Goal: Transaction & Acquisition: Purchase product/service

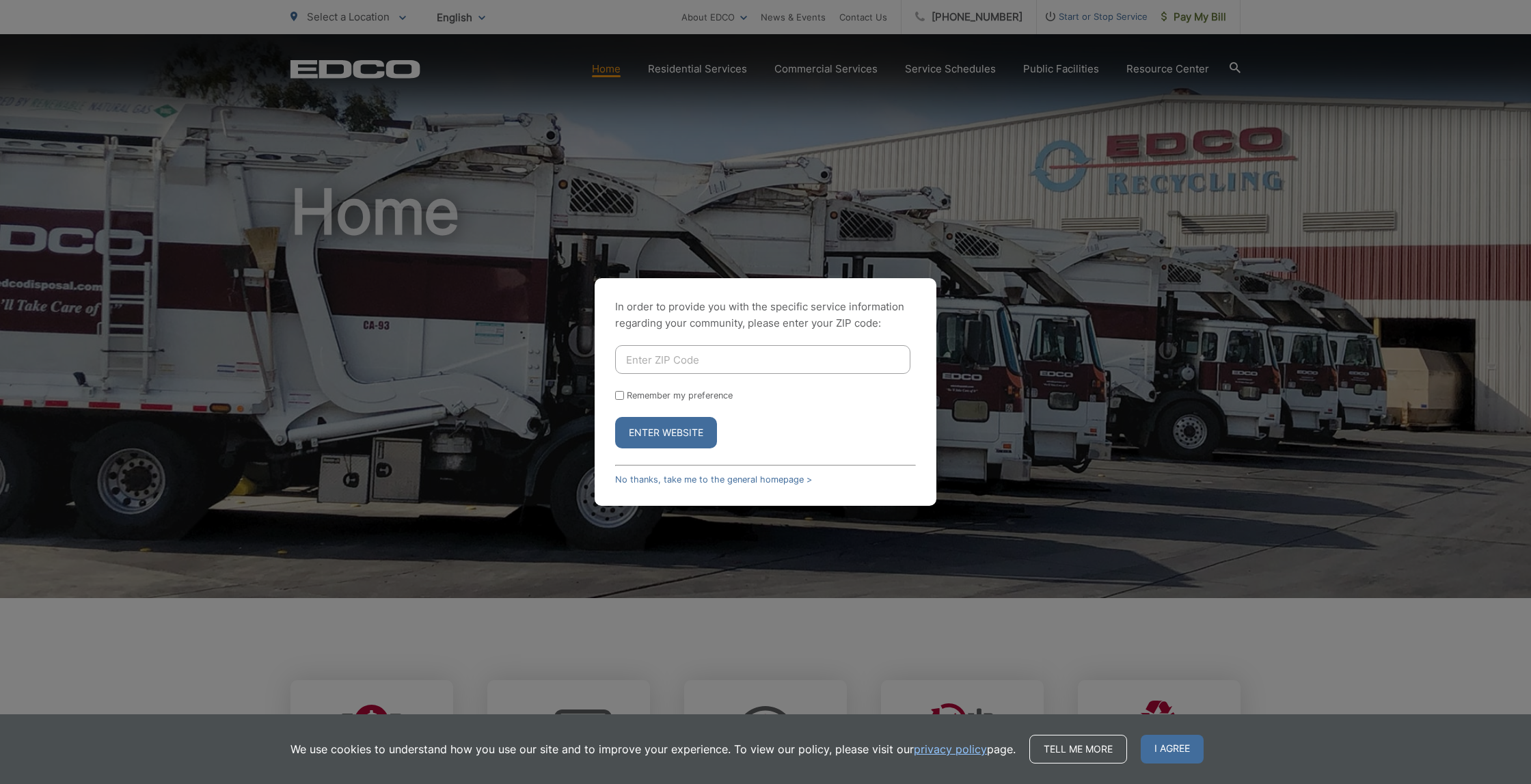
click at [620, 360] on input "Enter ZIP Code" at bounding box center [763, 360] width 296 height 29
type input "91977"
click at [639, 426] on button "Enter Website" at bounding box center [666, 432] width 102 height 32
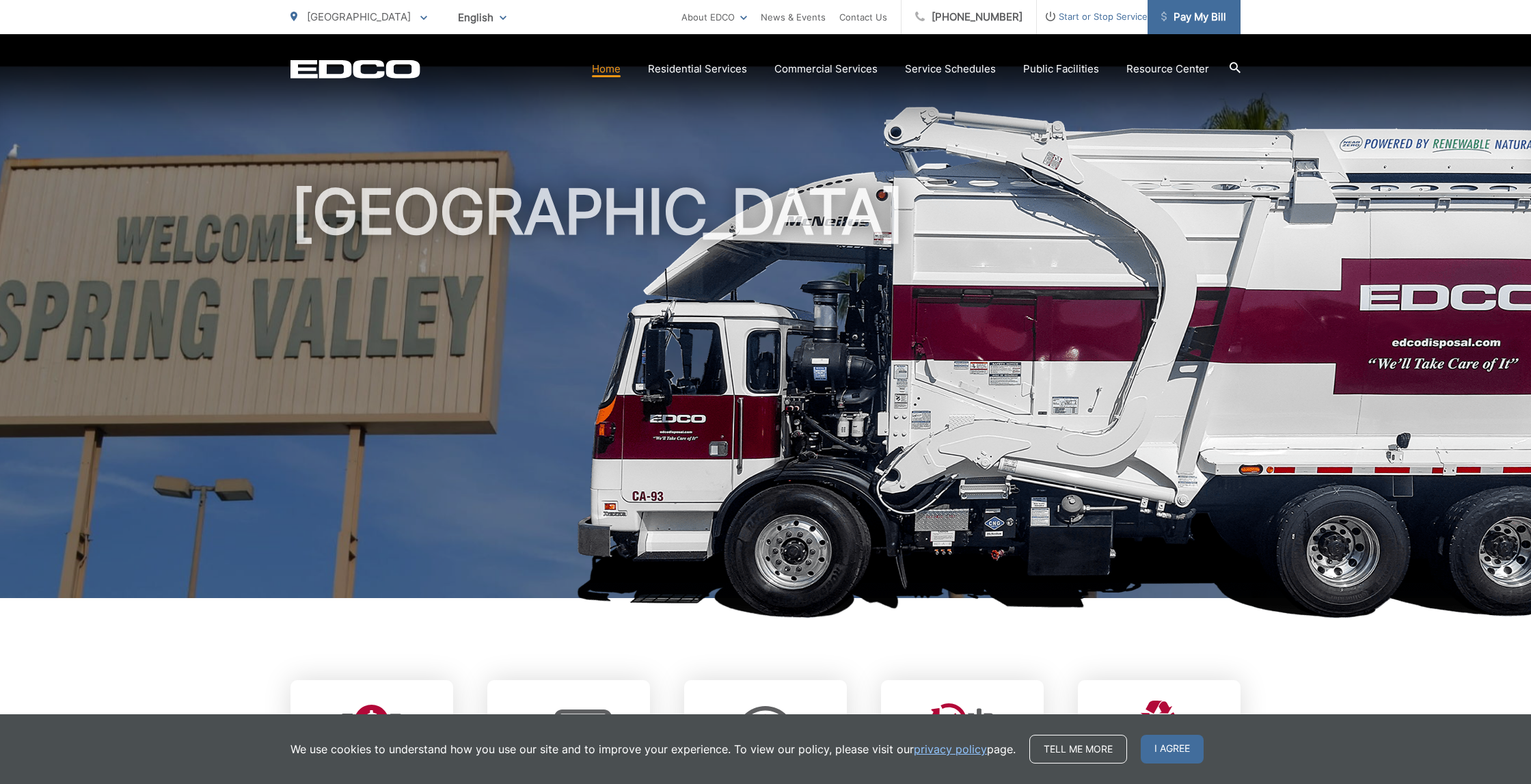
click at [1164, 21] on span "Pay My Bill" at bounding box center [1194, 17] width 65 height 16
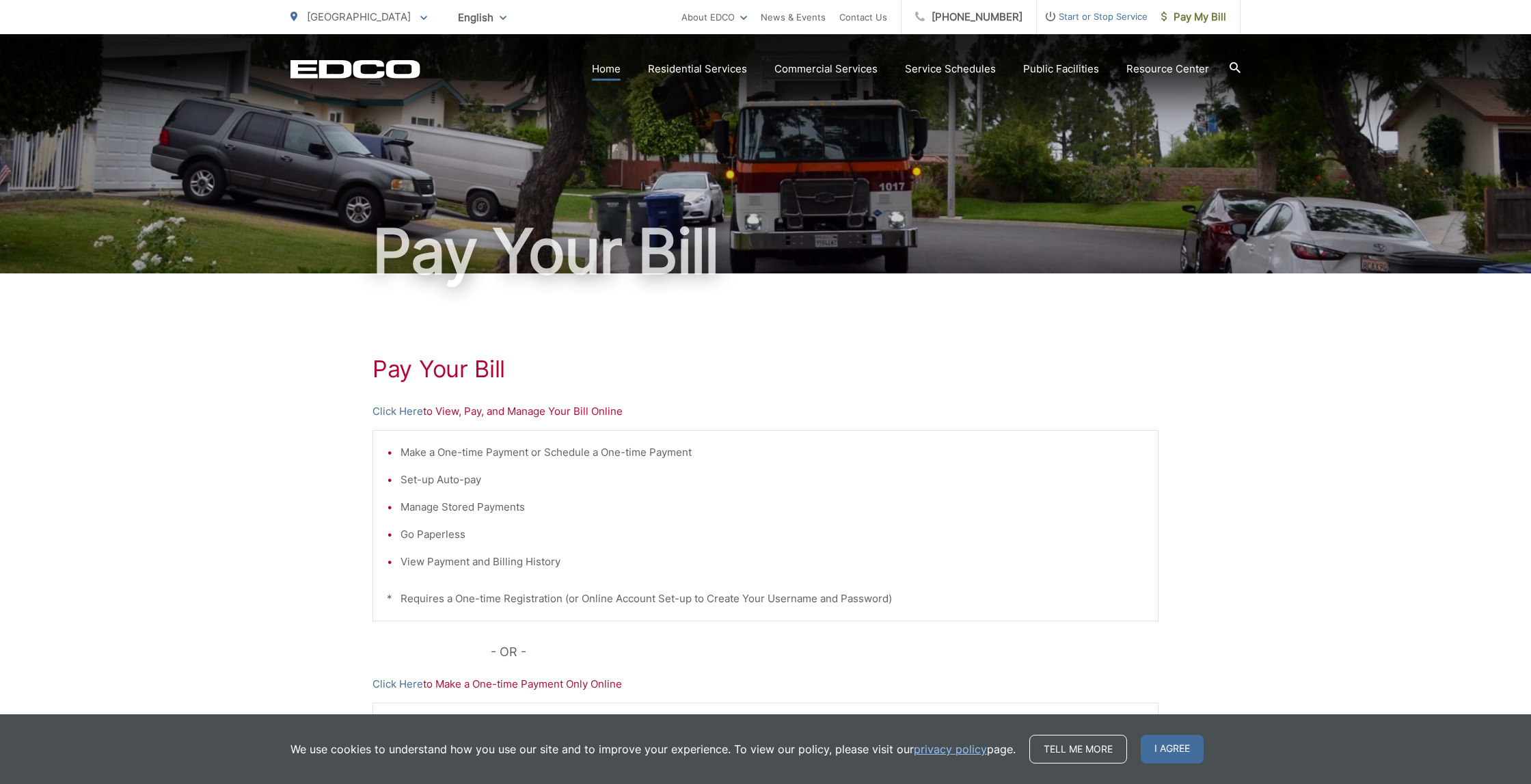
click at [621, 71] on link "Home" at bounding box center [606, 69] width 29 height 16
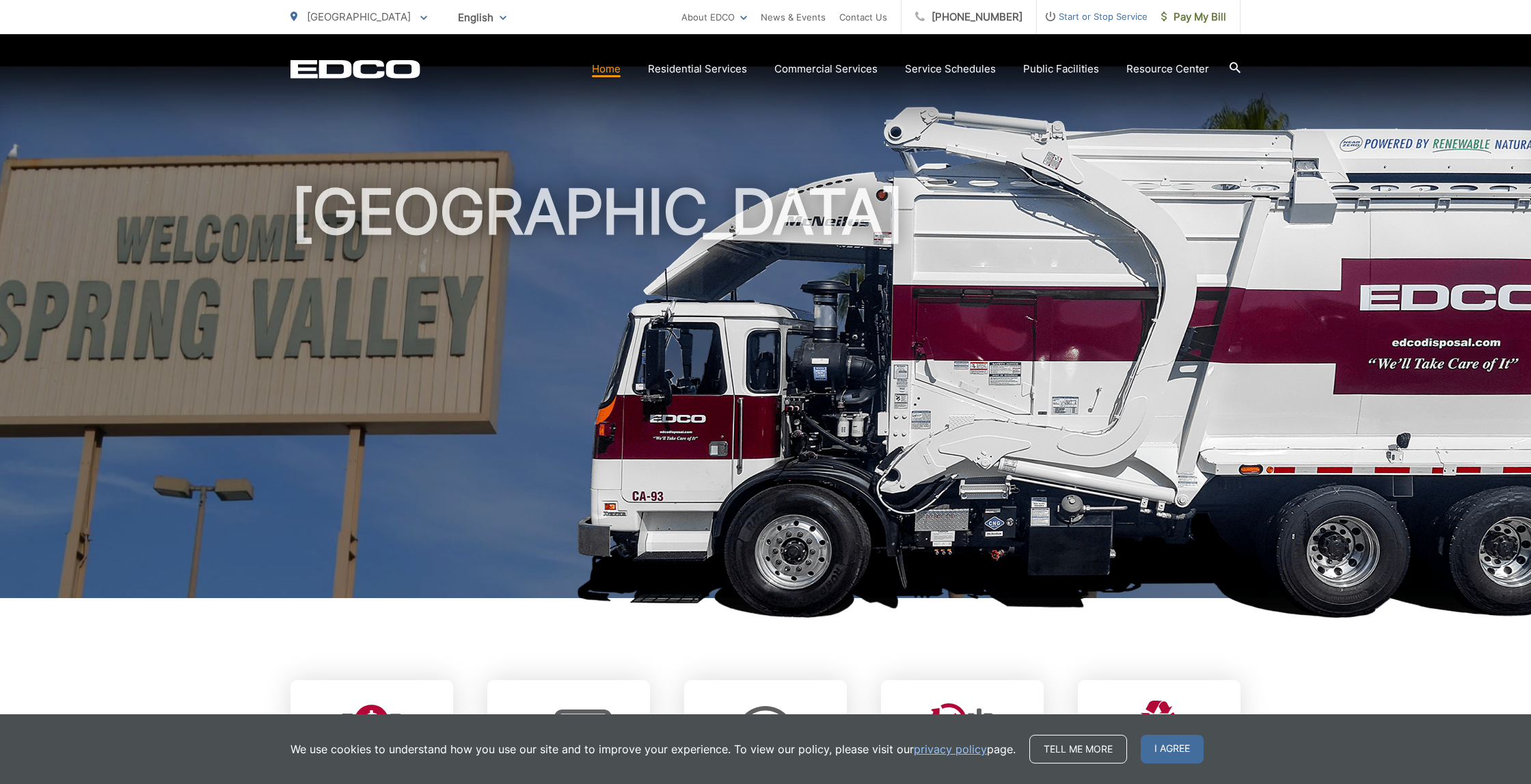
click at [421, 21] on span at bounding box center [424, 17] width 7 height 16
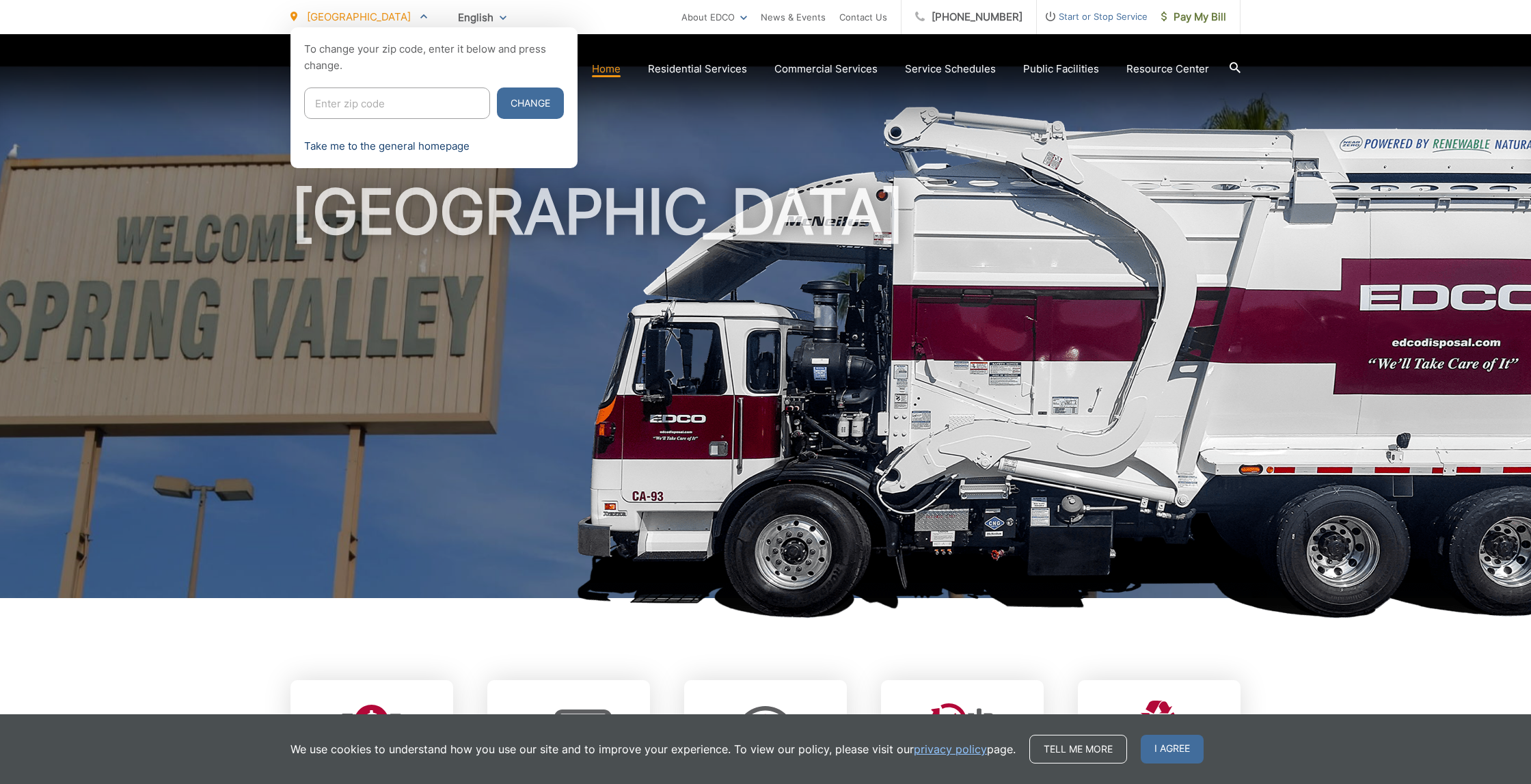
click at [431, 146] on link "Take me to the general homepage" at bounding box center [387, 146] width 165 height 16
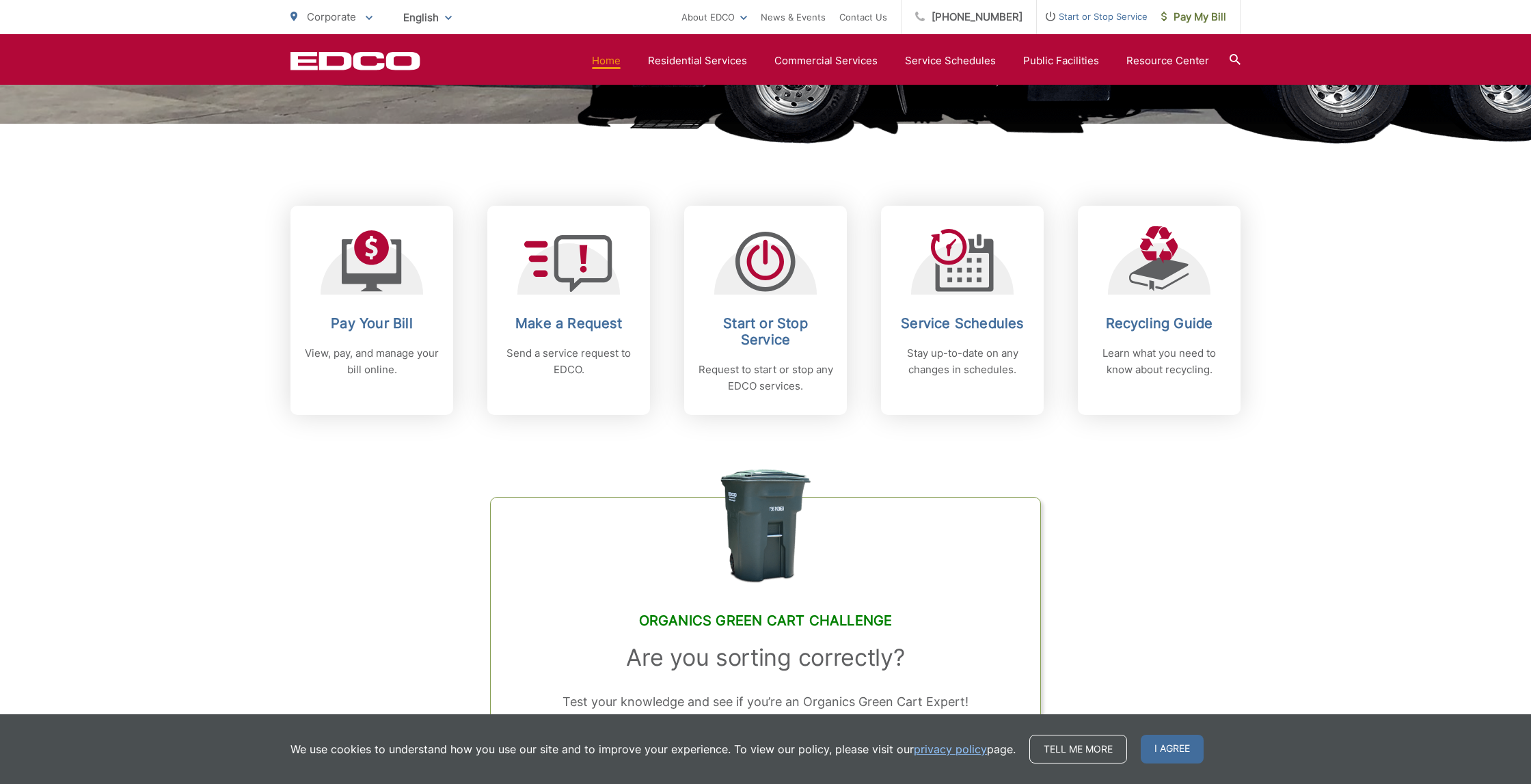
scroll to position [476, 0]
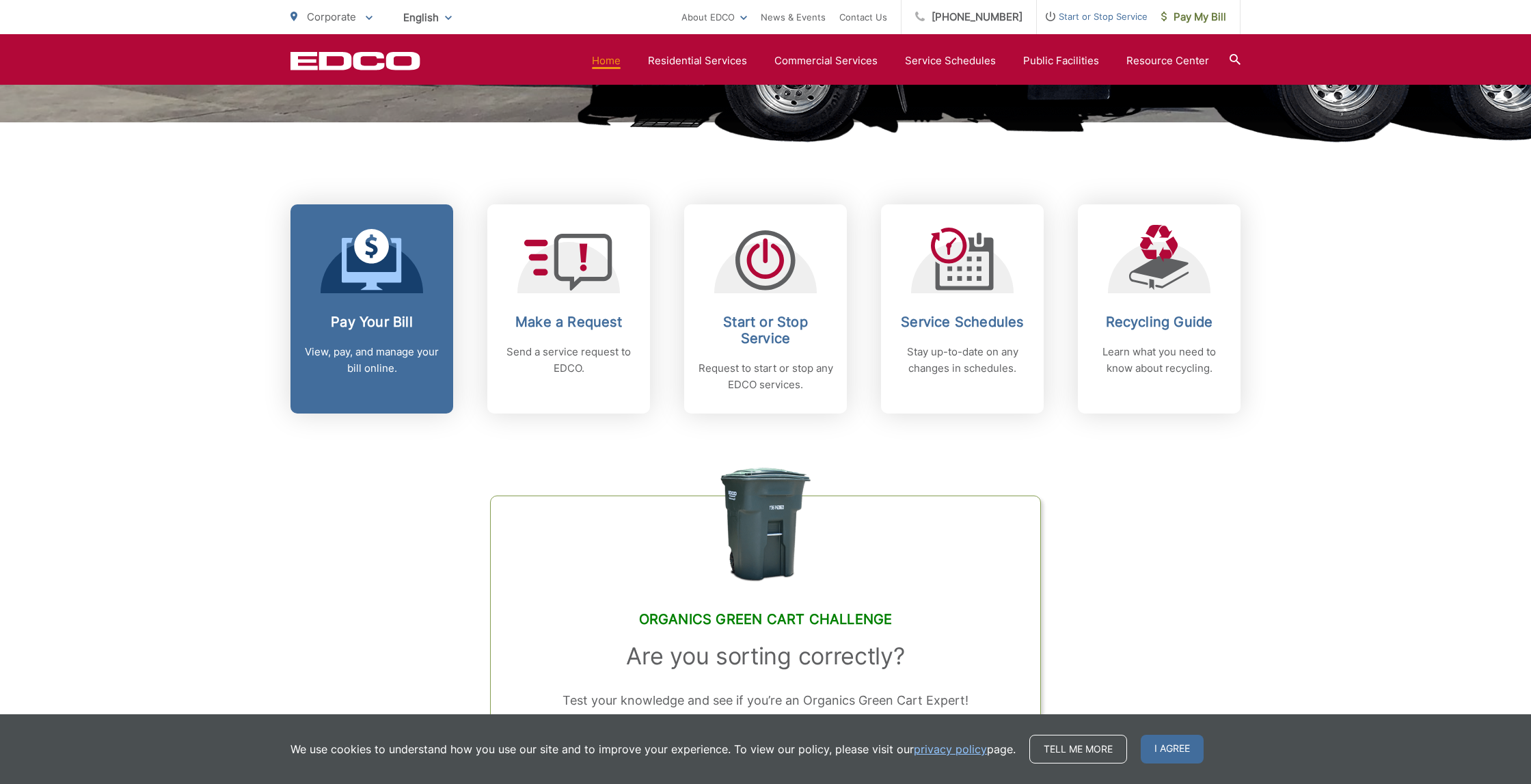
click at [377, 349] on p "View, pay, and manage your bill online." at bounding box center [372, 360] width 135 height 33
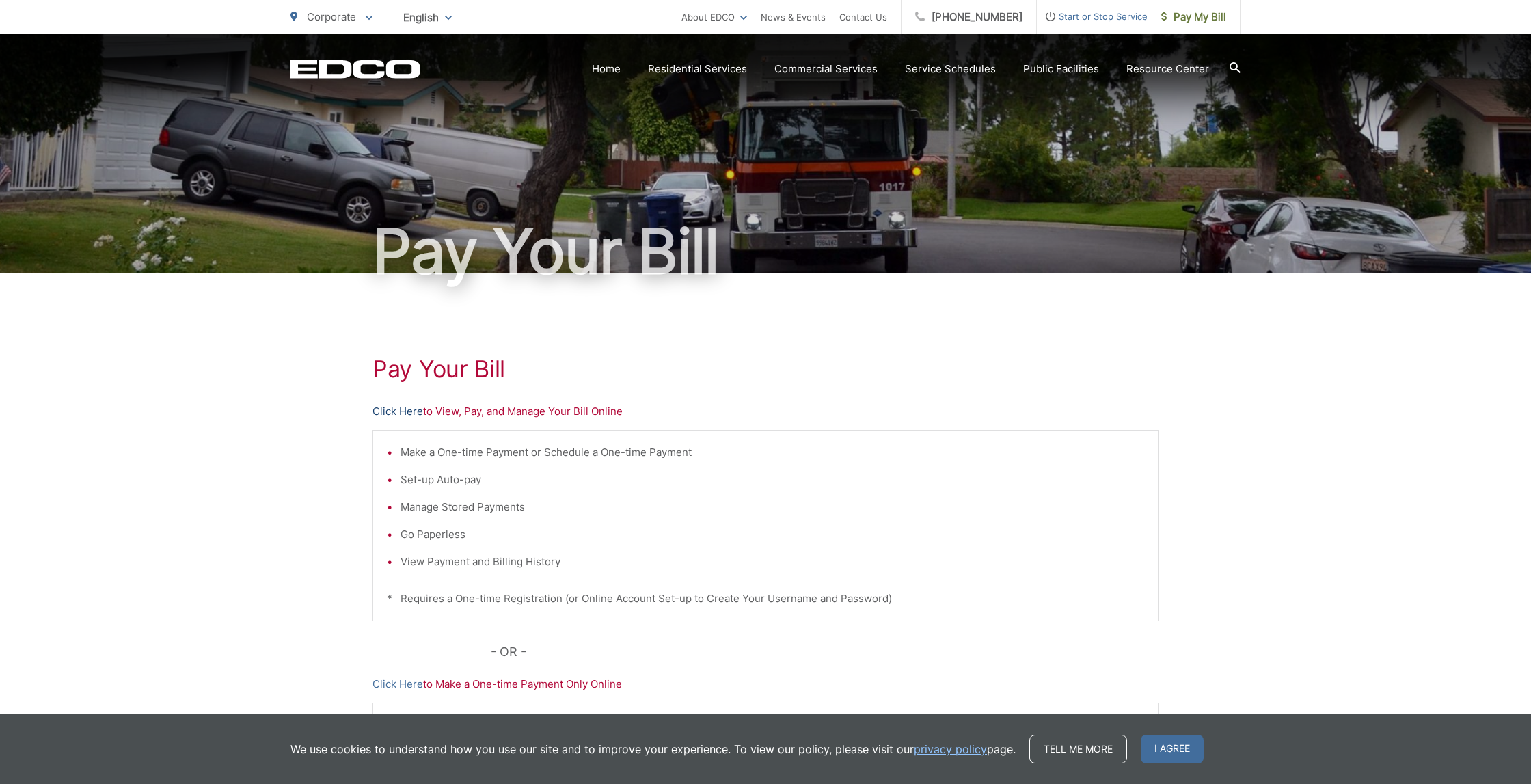
click at [408, 415] on link "Click Here" at bounding box center [398, 411] width 51 height 16
